Goal: Information Seeking & Learning: Learn about a topic

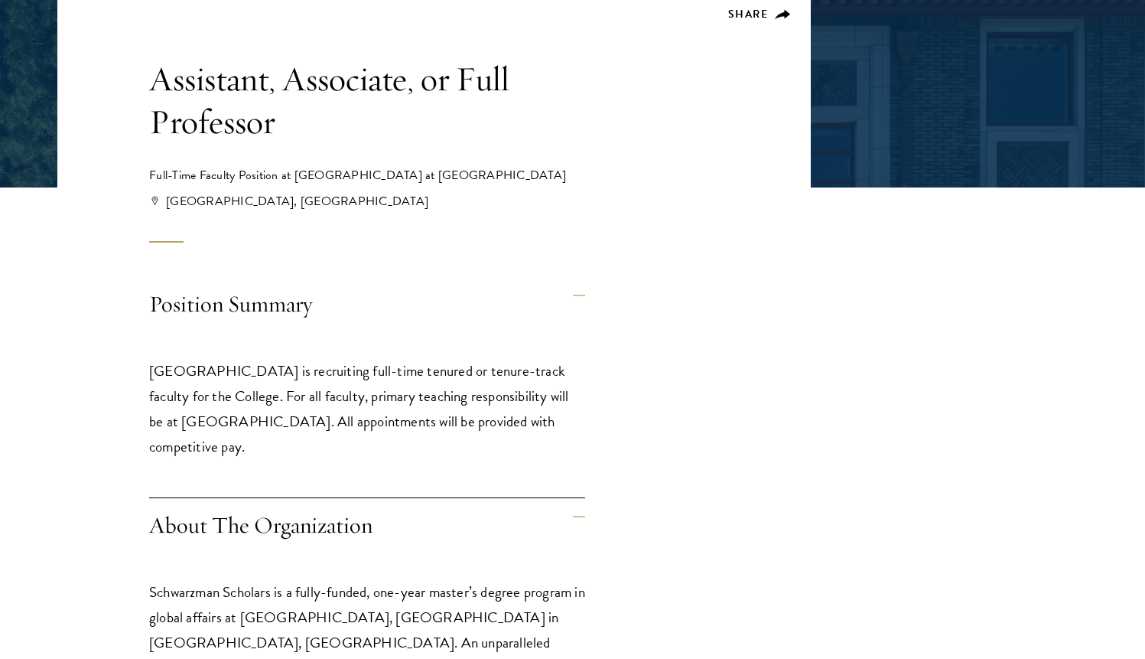
scroll to position [288, 0]
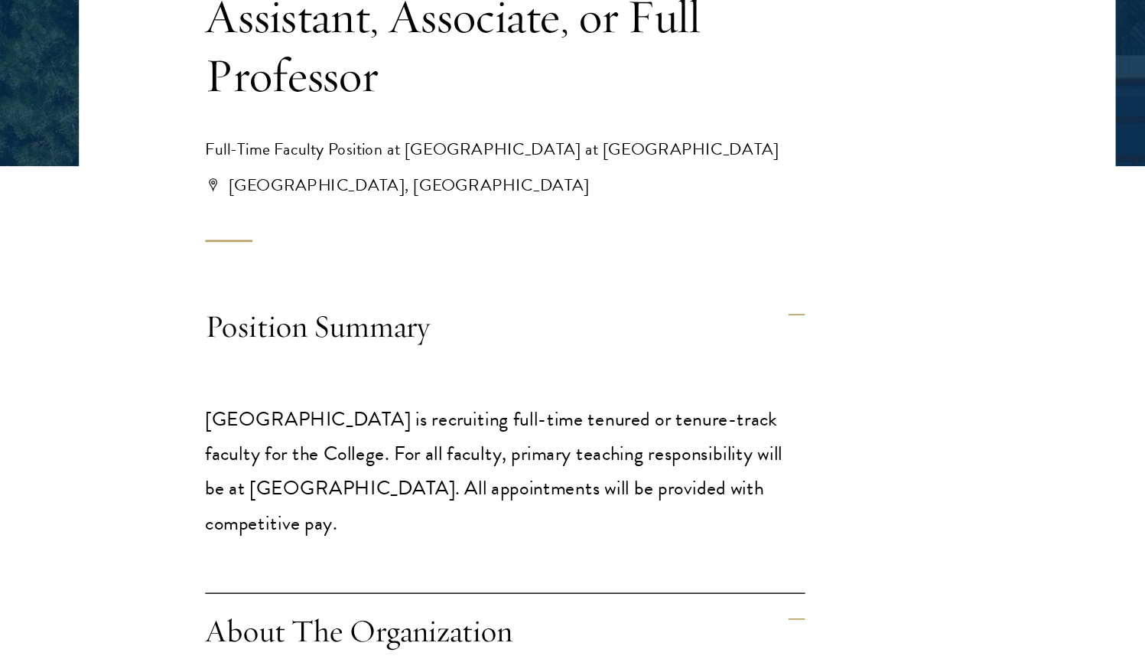
click at [374, 285] on h4 "Position Summary" at bounding box center [367, 305] width 436 height 58
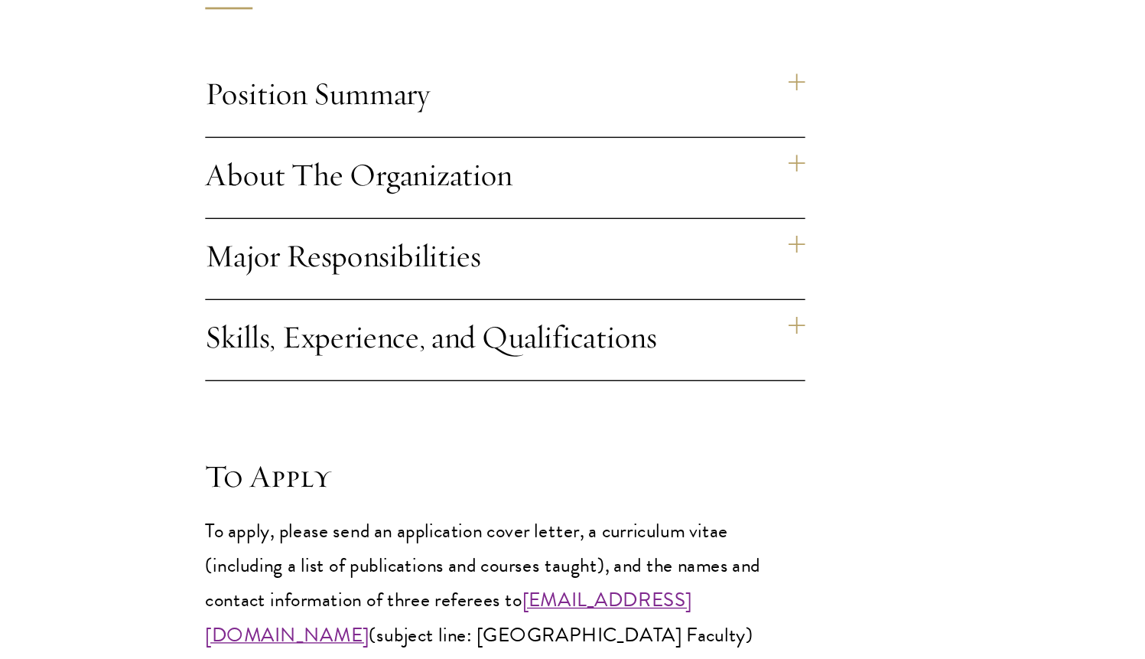
scroll to position [346, 0]
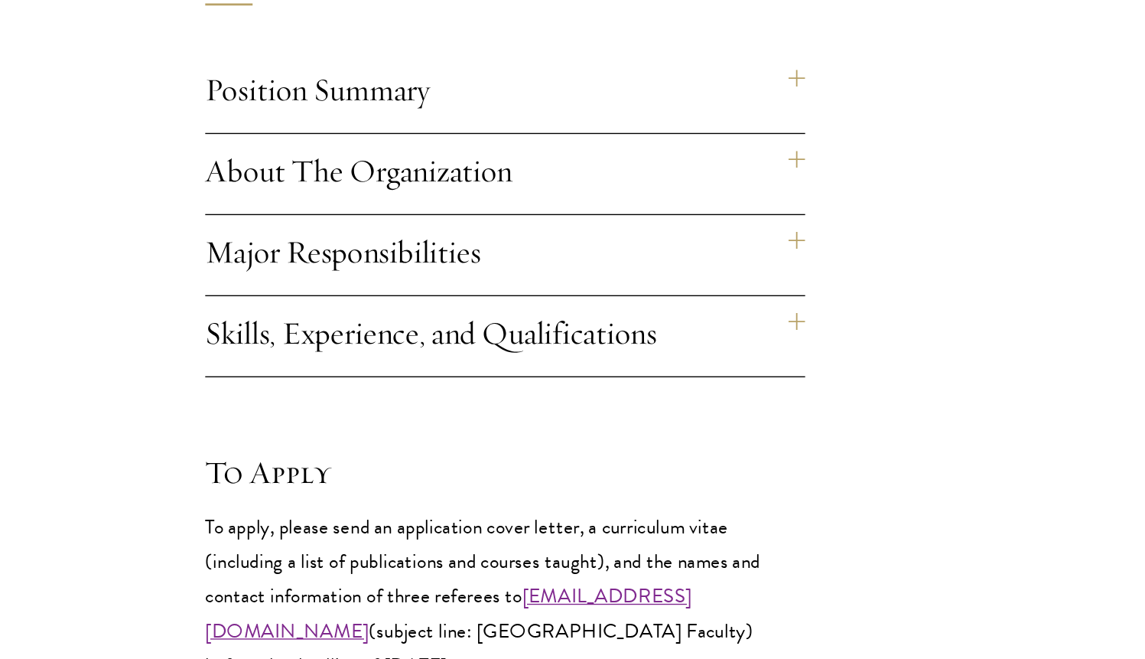
click at [384, 268] on h4 "Position Summary" at bounding box center [367, 247] width 436 height 58
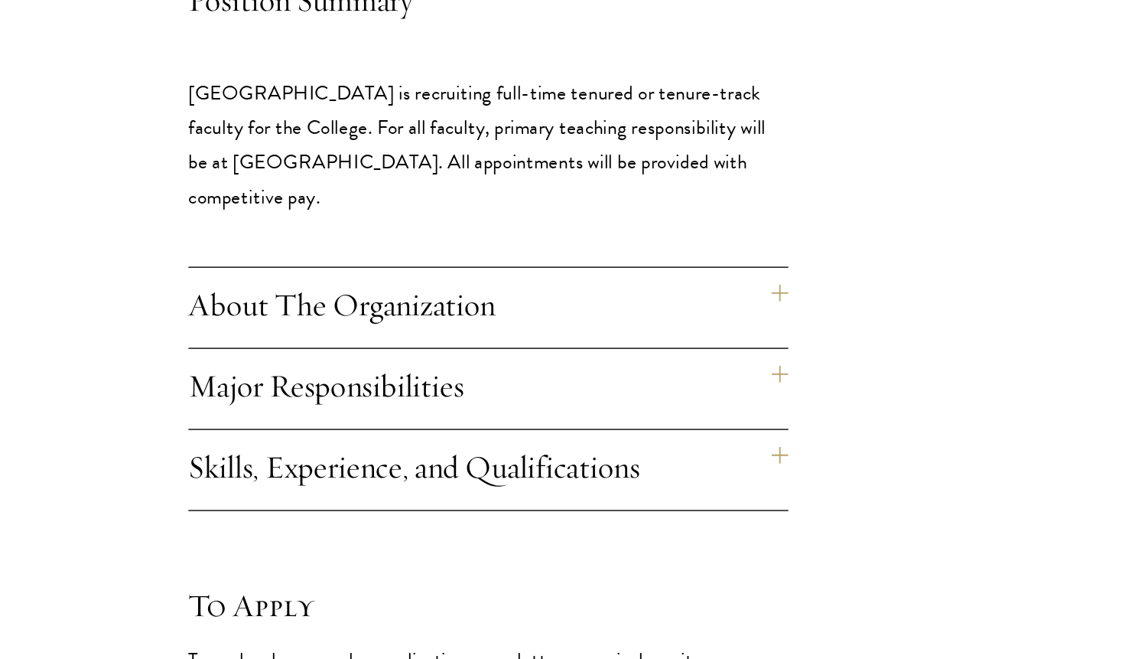
scroll to position [421, 0]
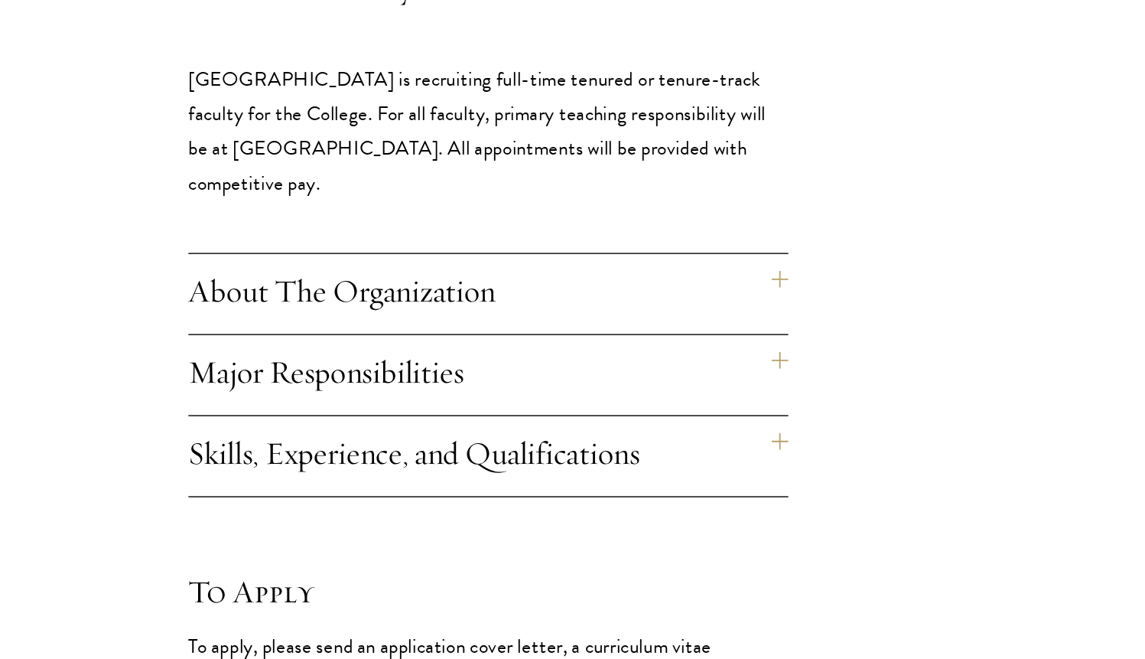
click at [527, 400] on h4 "About The Organization" at bounding box center [367, 393] width 436 height 58
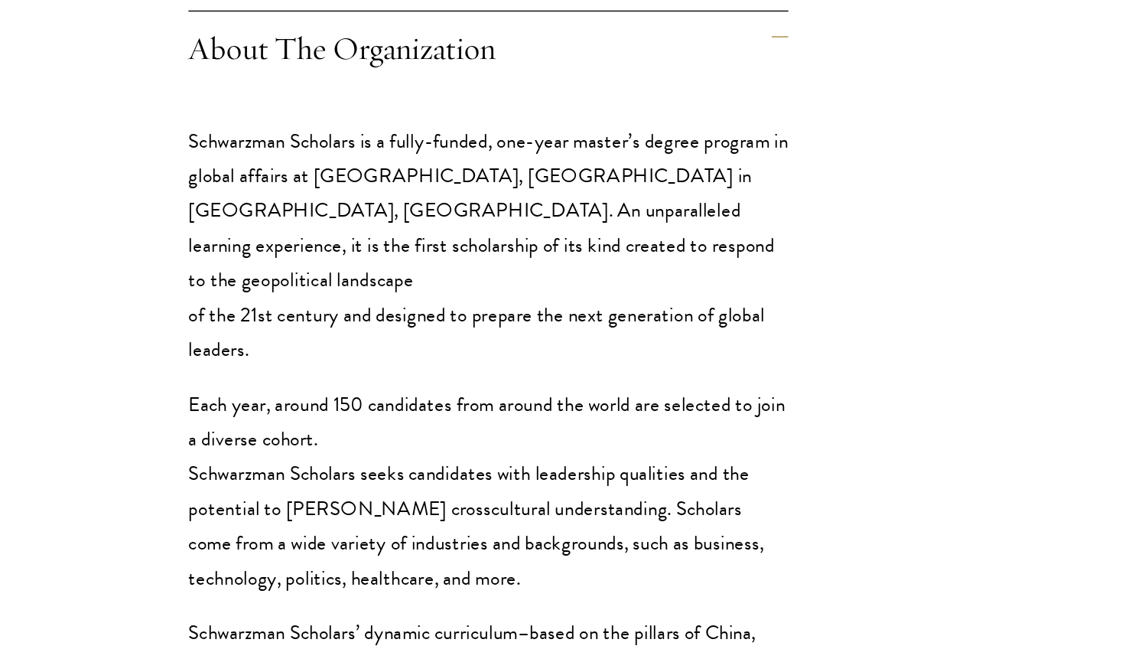
scroll to position [441, 0]
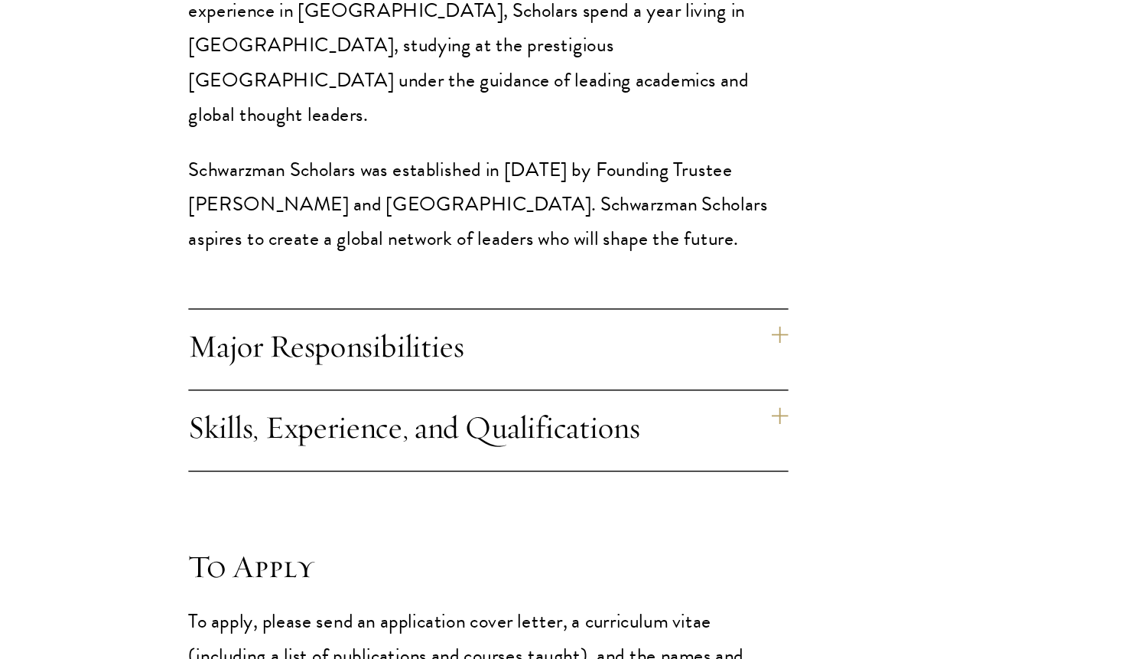
scroll to position [994, 0]
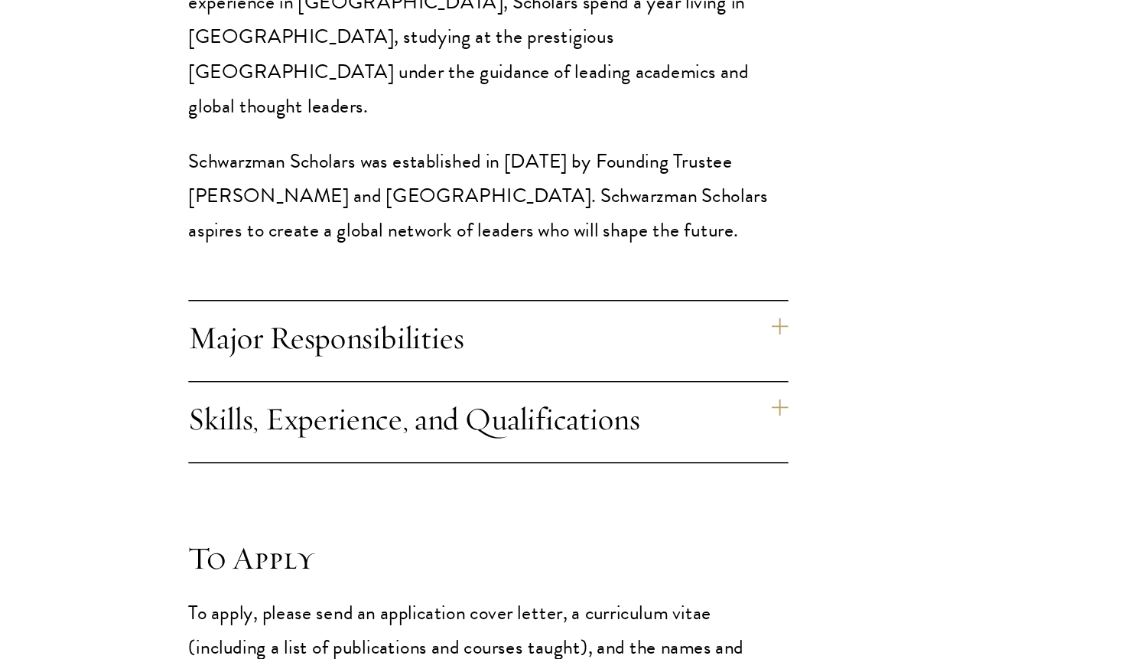
click at [529, 429] on h4 "Major Responsibilities" at bounding box center [367, 428] width 436 height 58
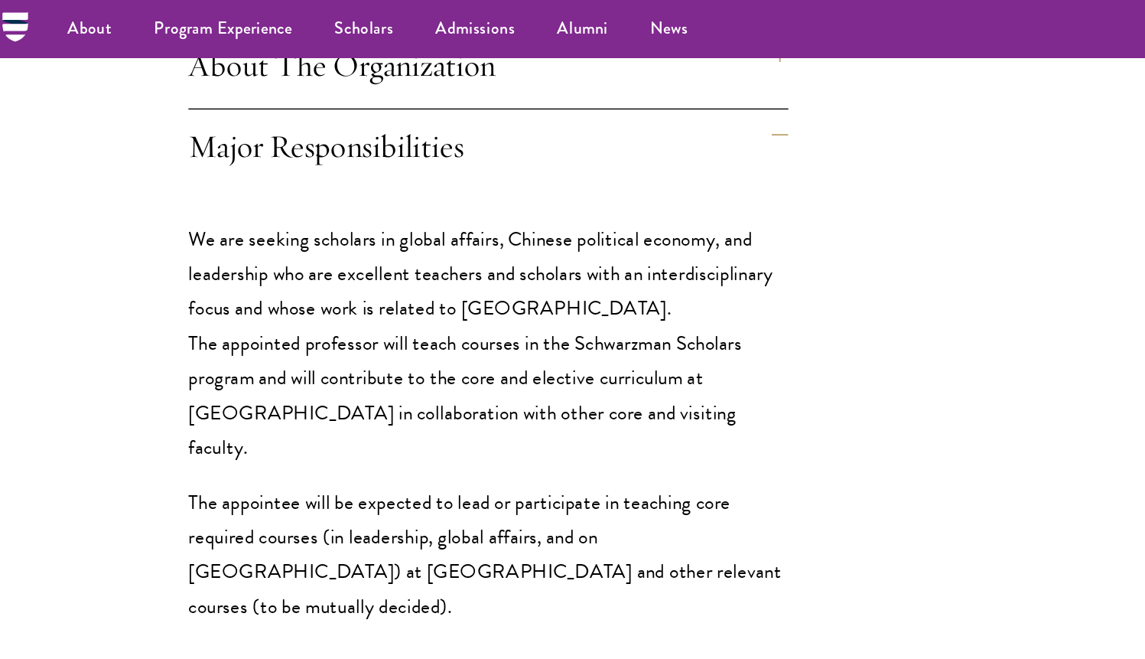
scroll to position [581, 0]
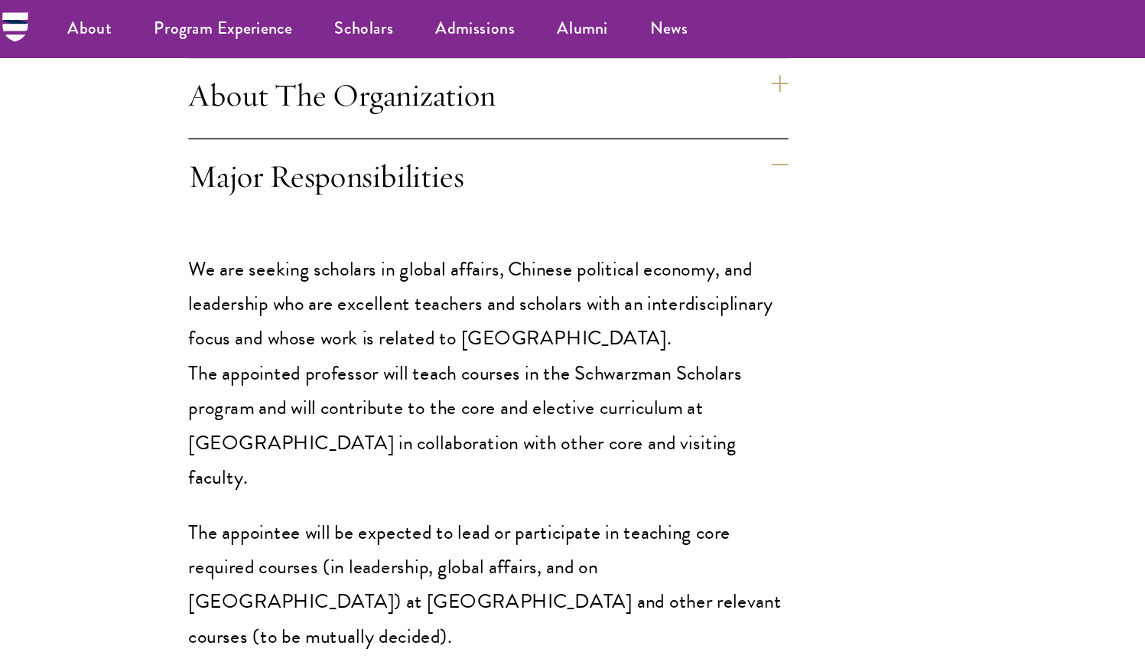
click at [650, 345] on div "Position Summary [GEOGRAPHIC_DATA] is recruiting full-time tenured or tenure-tr…" at bounding box center [434, 388] width 754 height 811
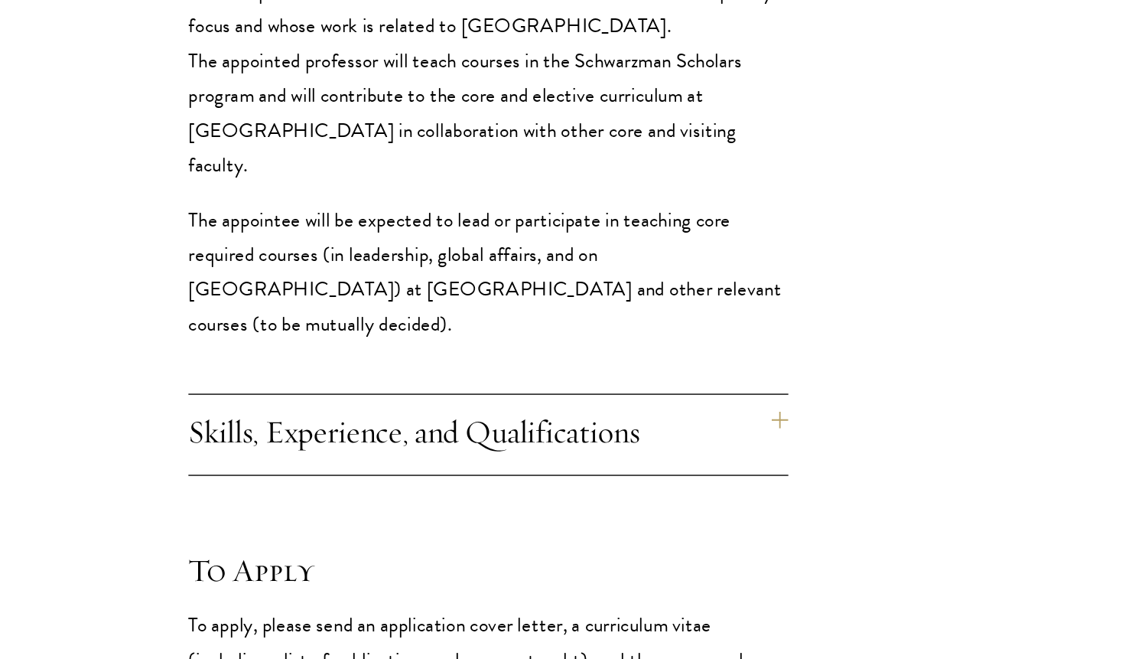
scroll to position [666, 0]
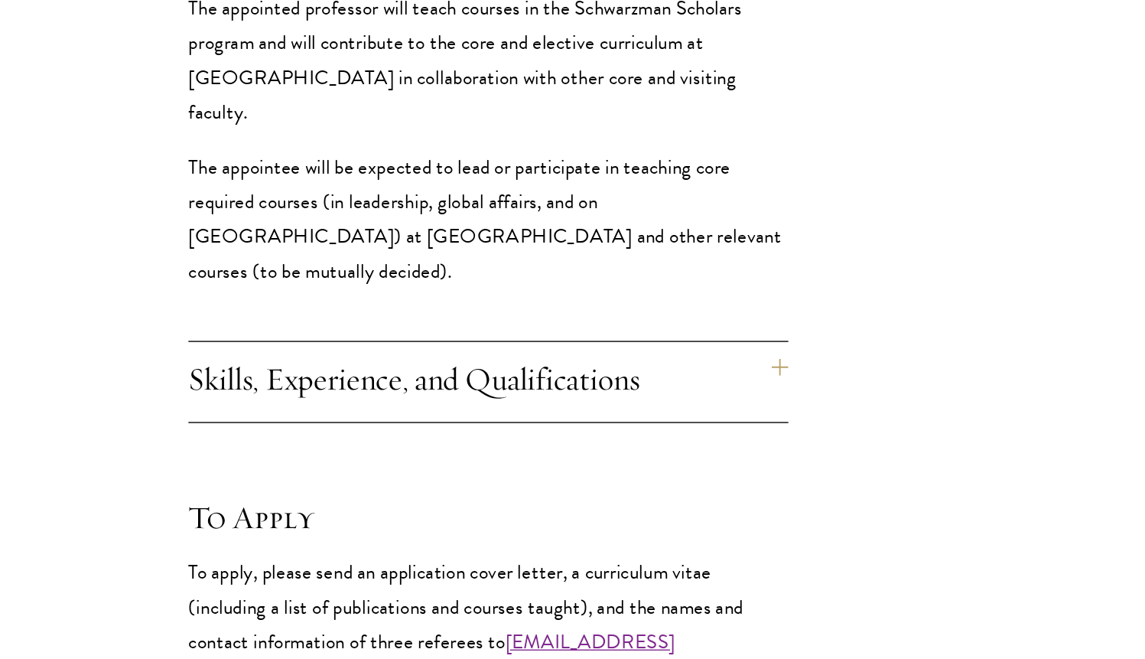
click at [542, 451] on h4 "Skills, Experience, and Qualifications" at bounding box center [367, 457] width 436 height 58
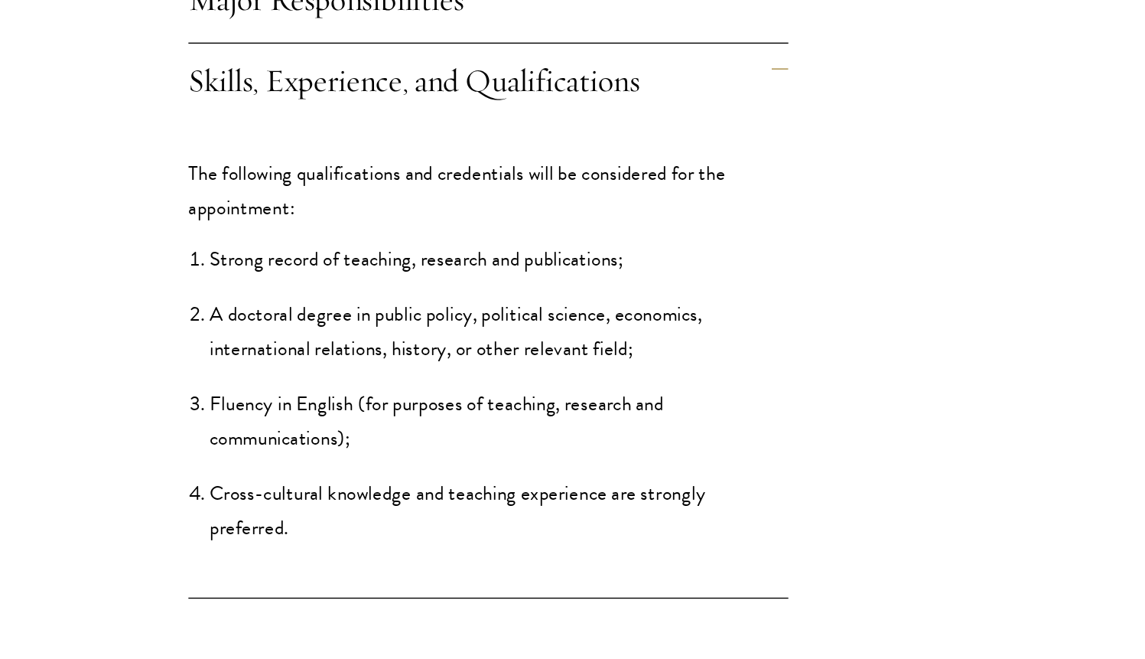
click at [646, 353] on div "Position Summary [GEOGRAPHIC_DATA] is recruiting full-time tenured or tenure-tr…" at bounding box center [434, 299] width 754 height 802
click at [659, 373] on div "Position Summary [GEOGRAPHIC_DATA] is recruiting full-time tenured or tenure-tr…" at bounding box center [434, 299] width 754 height 802
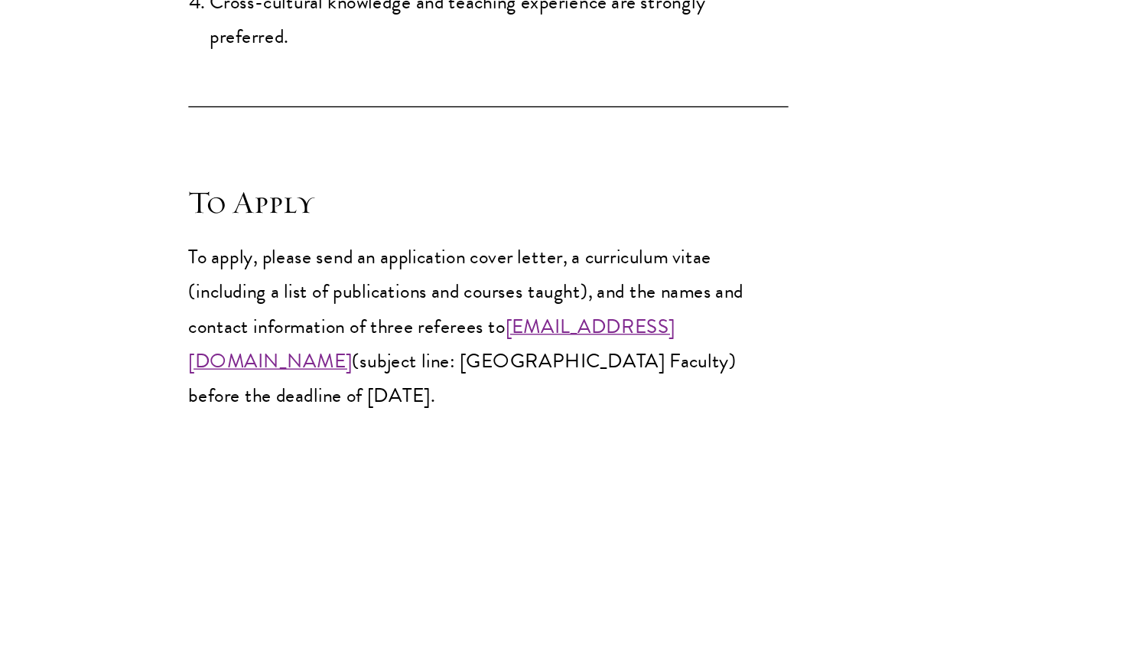
scroll to position [897, 0]
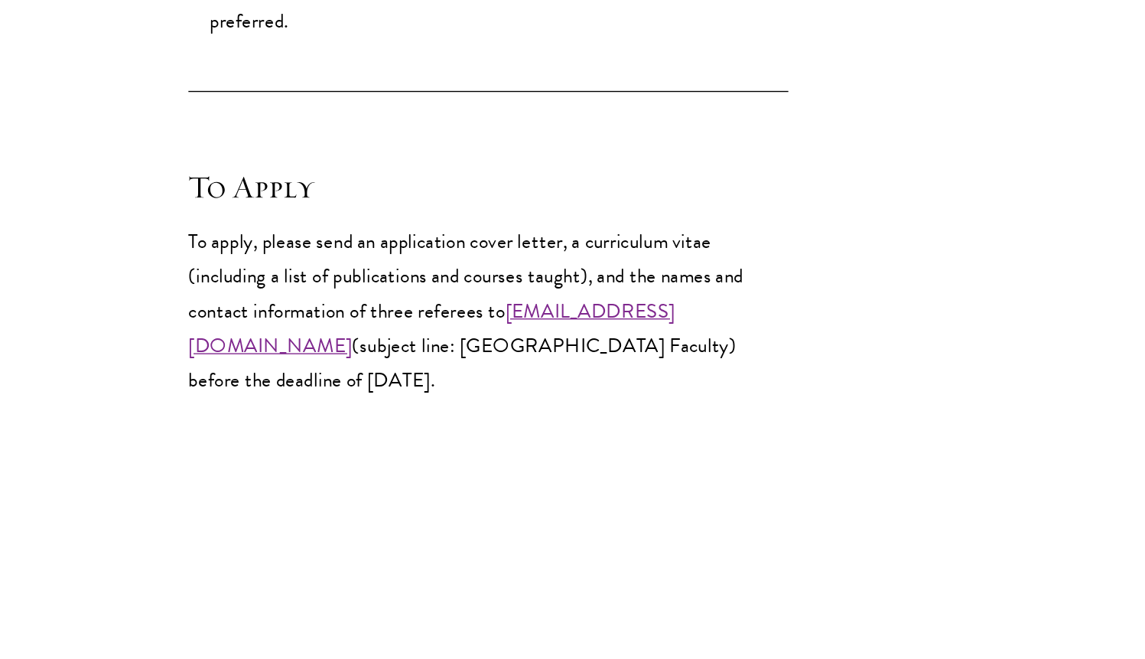
click at [659, 509] on article "Share Assistant, Associate, or Full Professor Full-Time Faculty Position at [GE…" at bounding box center [572, 11] width 1145 height 1267
drag, startPoint x: 358, startPoint y: 354, endPoint x: 413, endPoint y: 357, distance: 55.2
click at [413, 357] on p "To apply, please send an application cover letter, a curriculum vitae (includin…" at bounding box center [367, 405] width 436 height 126
click at [527, 490] on article "Share Assistant, Associate, or Full Professor Full-Time Faculty Position at [GE…" at bounding box center [572, 11] width 1145 height 1267
click at [538, 503] on article "Share Assistant, Associate, or Full Professor Full-Time Faculty Position at [GE…" at bounding box center [572, 11] width 1145 height 1267
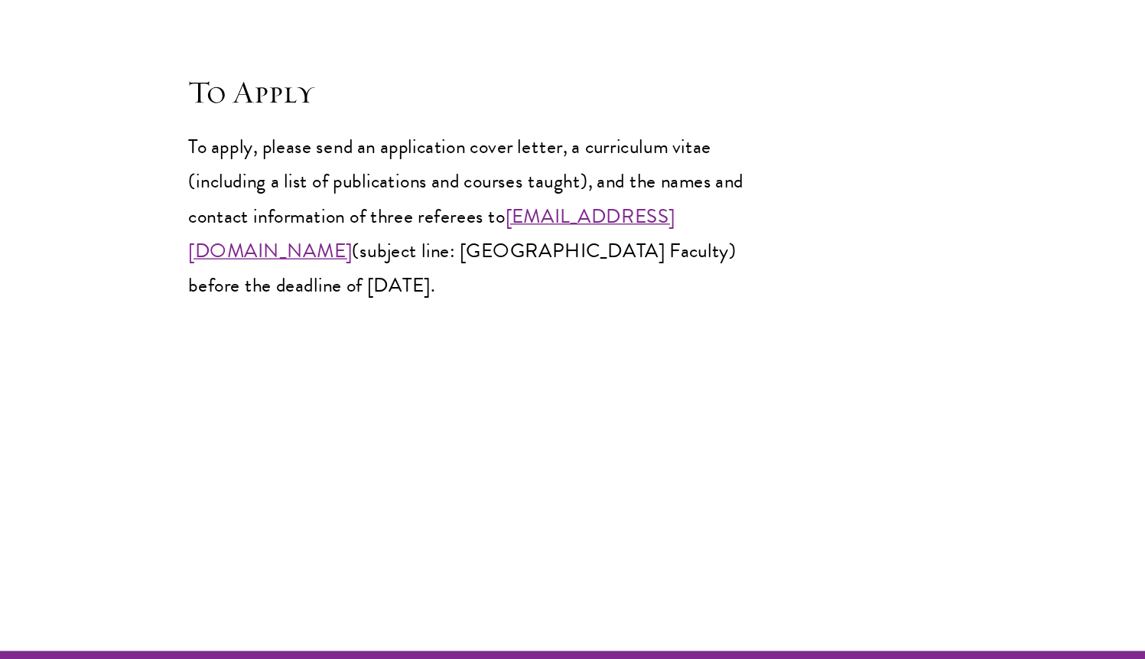
scroll to position [967, 0]
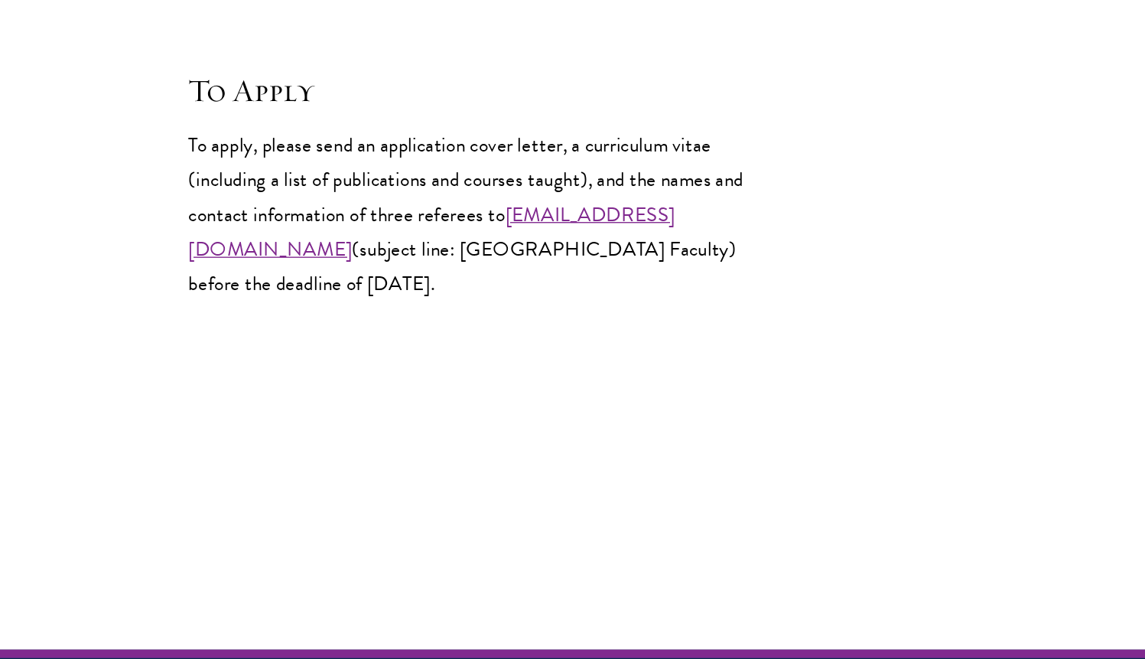
drag, startPoint x: 461, startPoint y: 362, endPoint x: 477, endPoint y: 384, distance: 27.4
click at [477, 384] on p "To apply, please send an application cover letter, a curriculum vitae (includin…" at bounding box center [367, 335] width 436 height 126
drag, startPoint x: 449, startPoint y: 388, endPoint x: 383, endPoint y: 388, distance: 66.6
click at [383, 388] on p "To apply, please send an application cover letter, a curriculum vitae (includin…" at bounding box center [367, 335] width 436 height 126
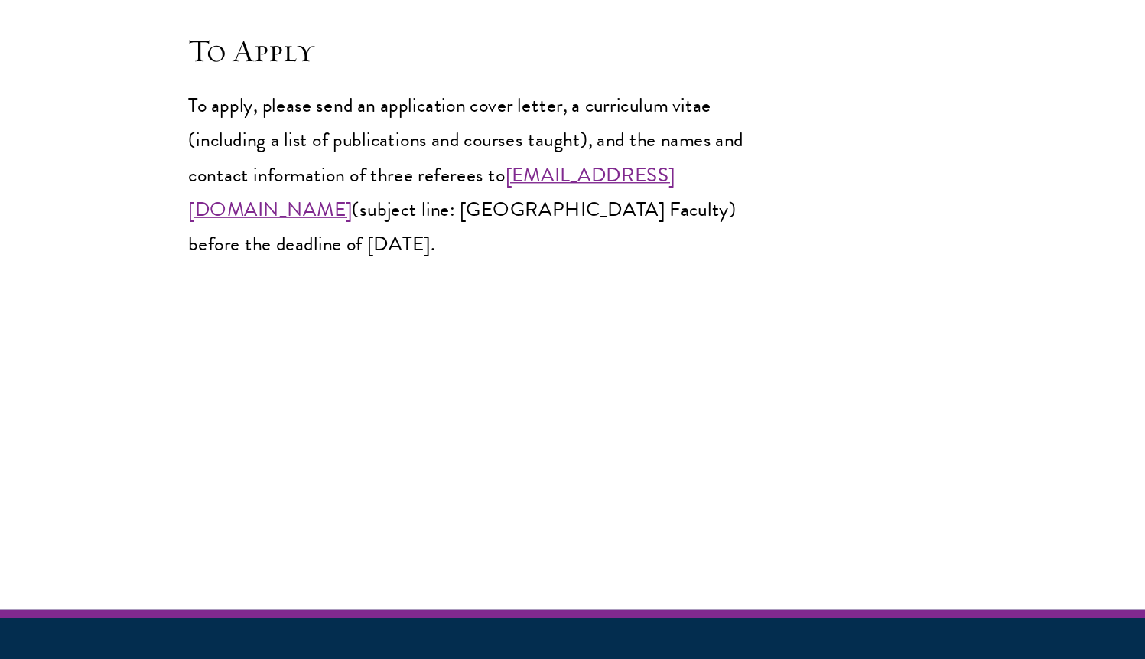
scroll to position [1030, 0]
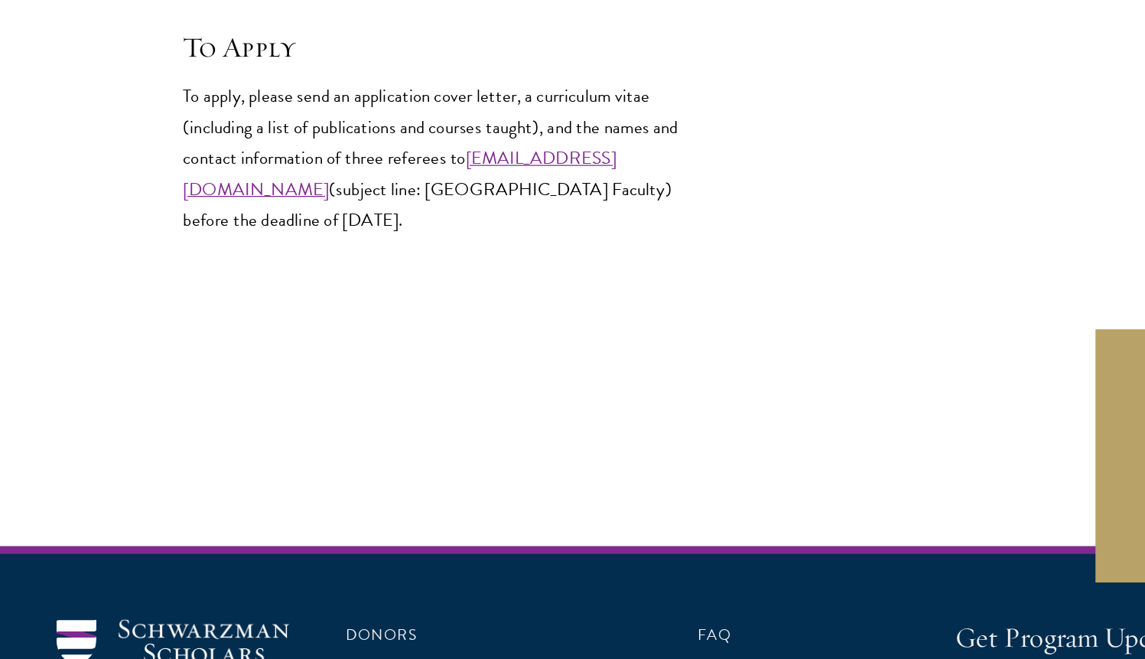
scroll to position [1051, 0]
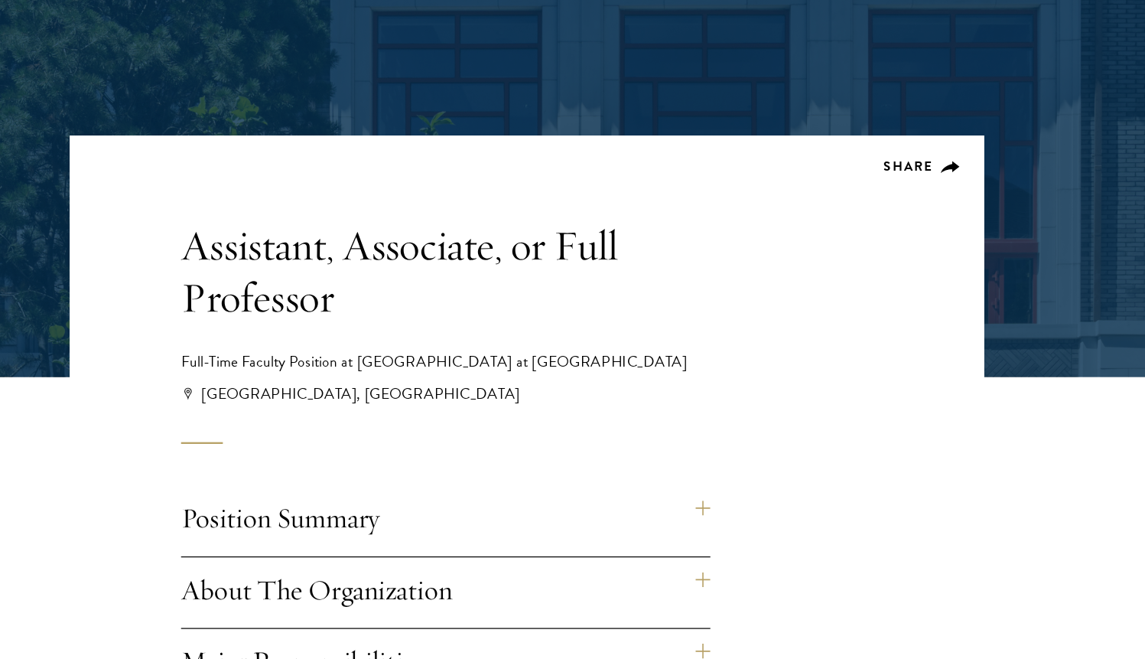
scroll to position [78, 0]
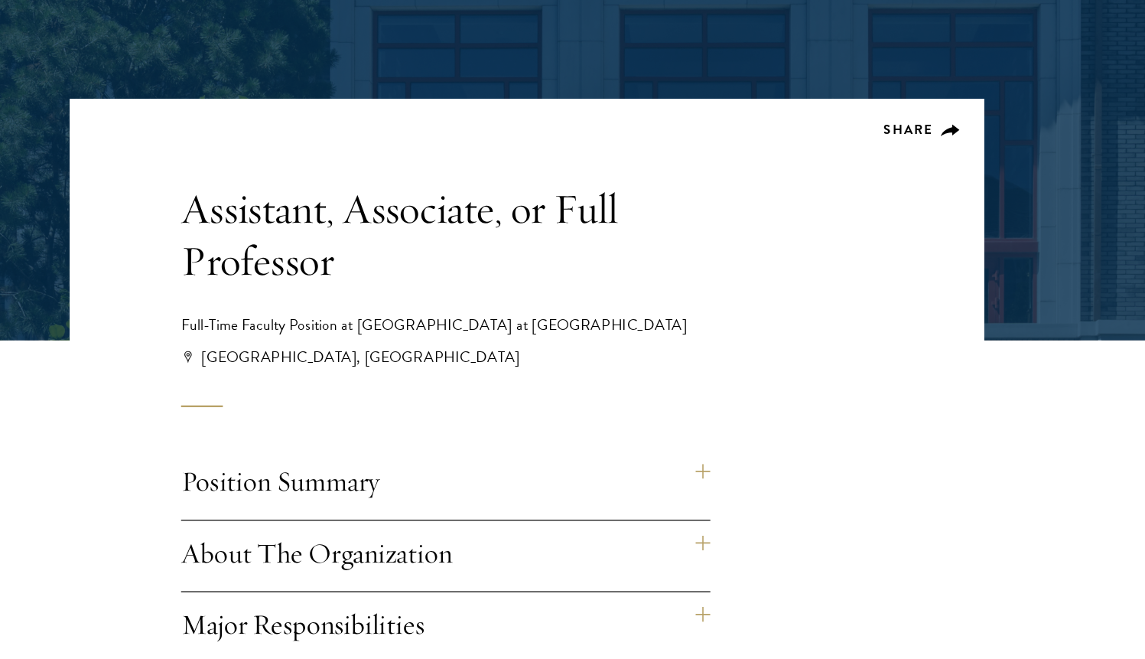
click at [500, 402] on div "[GEOGRAPHIC_DATA], [GEOGRAPHIC_DATA]" at bounding box center [391, 410] width 480 height 18
click at [464, 509] on h4 "Position Summary" at bounding box center [367, 515] width 436 height 58
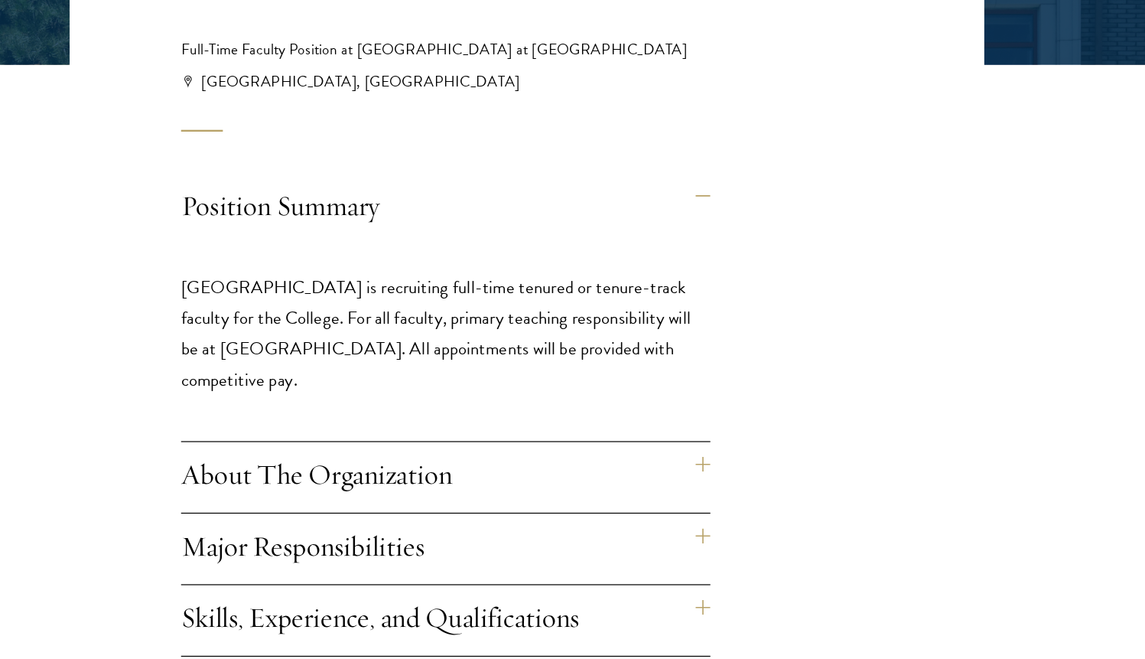
scroll to position [346, 0]
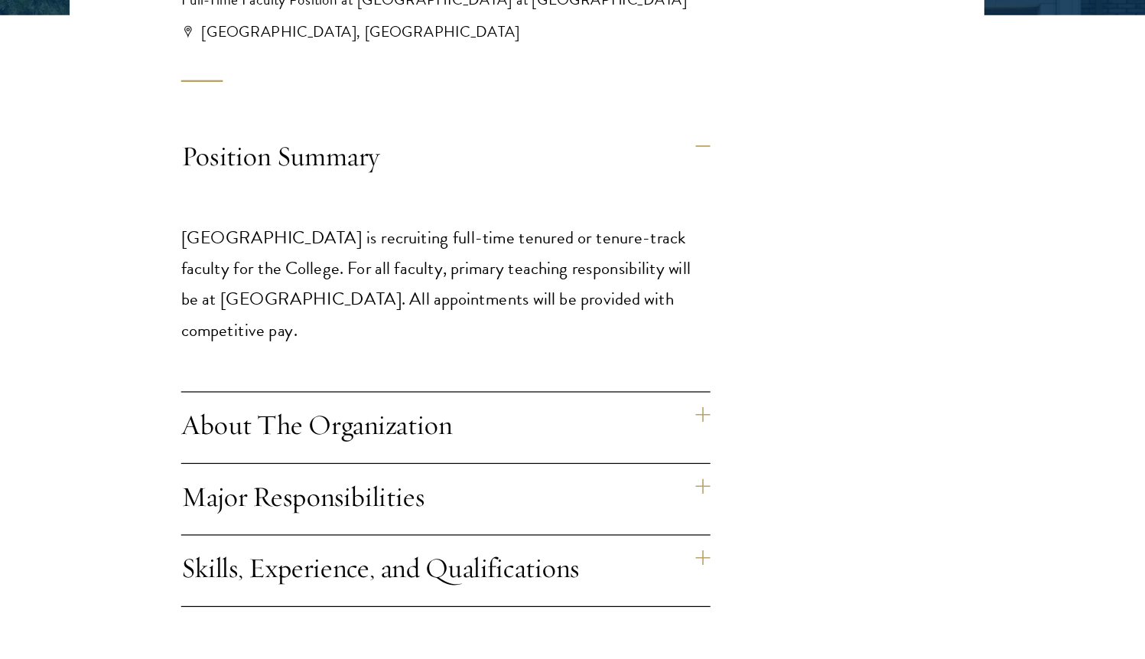
click at [581, 239] on h4 "Position Summary" at bounding box center [367, 247] width 436 height 58
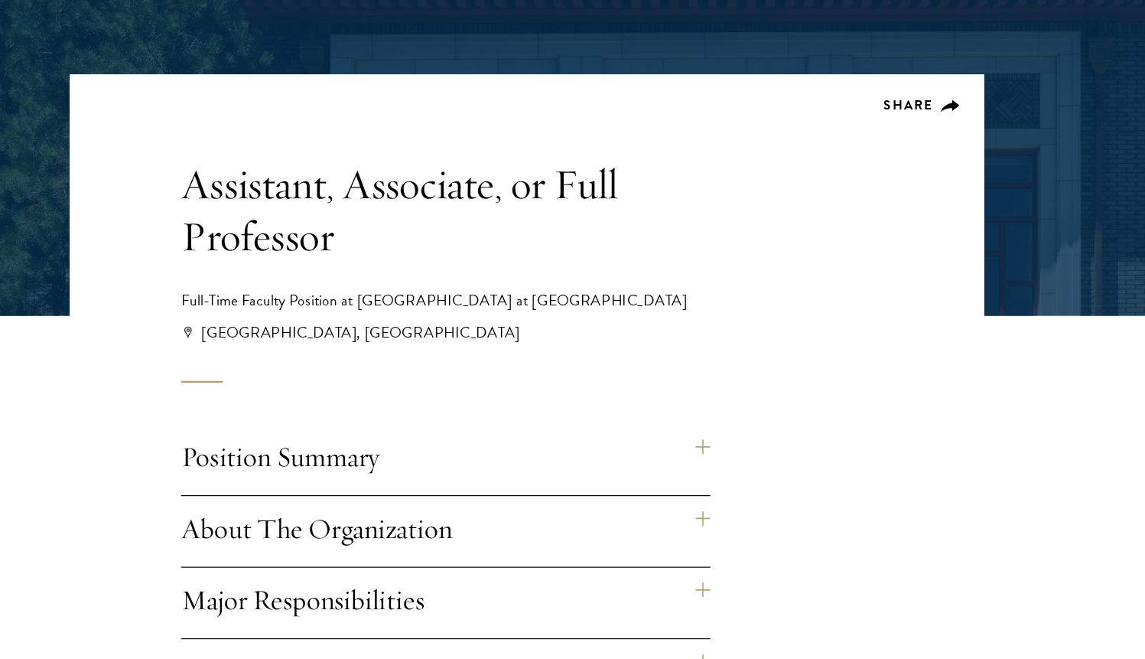
scroll to position [0, 0]
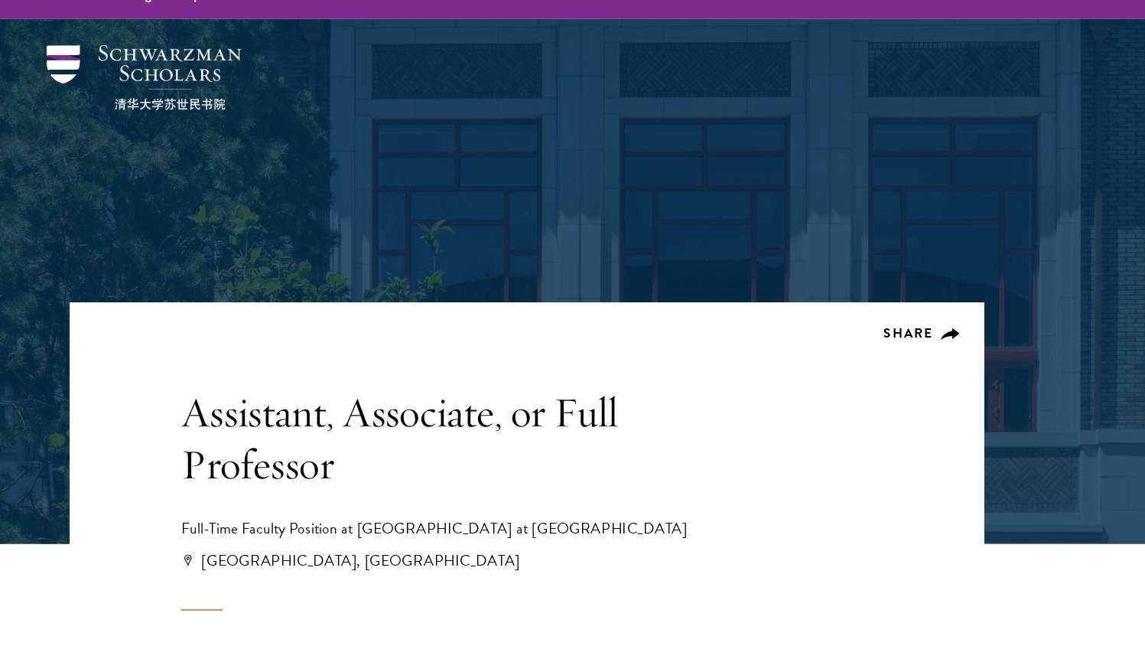
click at [177, 143] on div at bounding box center [573, 158] width 992 height 233
